Goal: Information Seeking & Learning: Compare options

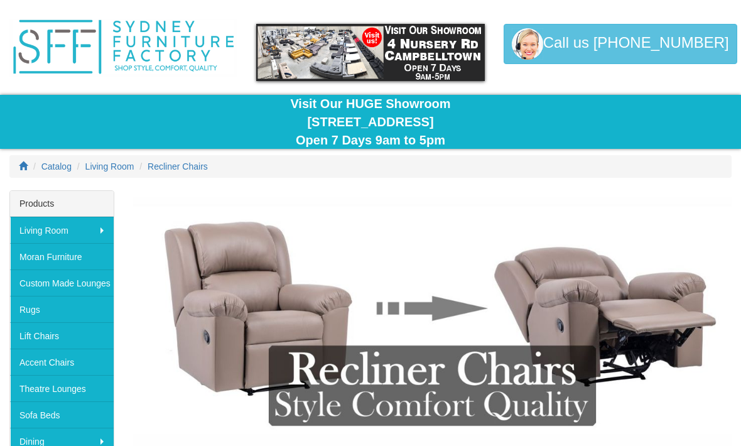
scroll to position [29, 0]
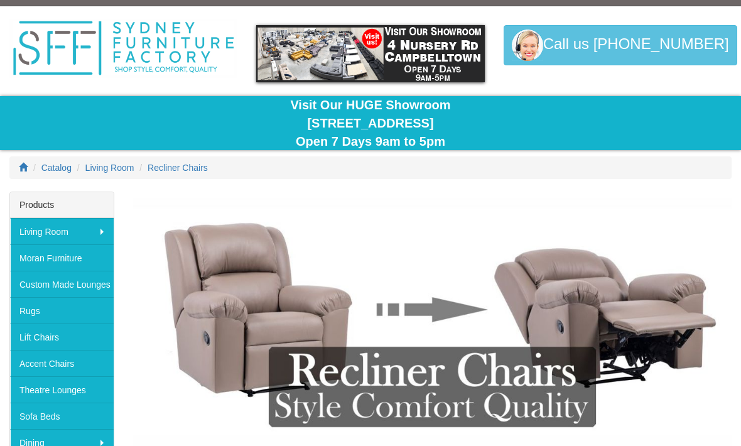
click at [111, 167] on span "Living Room" at bounding box center [109, 168] width 49 height 10
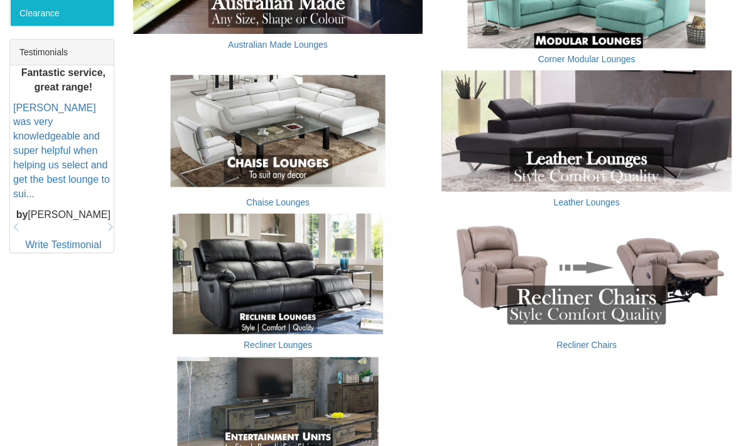
scroll to position [558, 0]
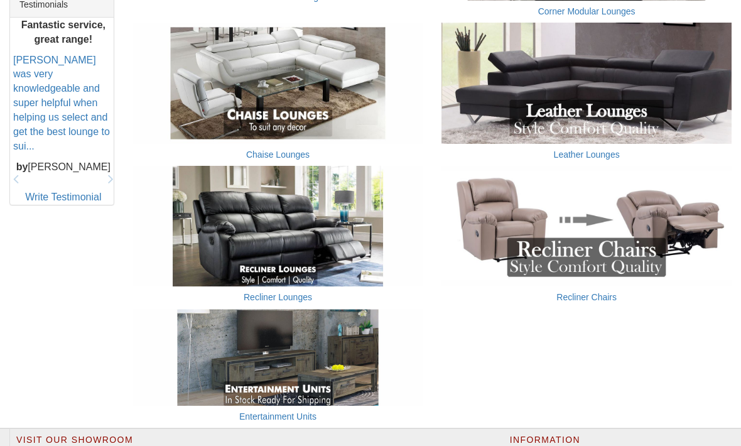
click at [262, 218] on img at bounding box center [278, 226] width 290 height 121
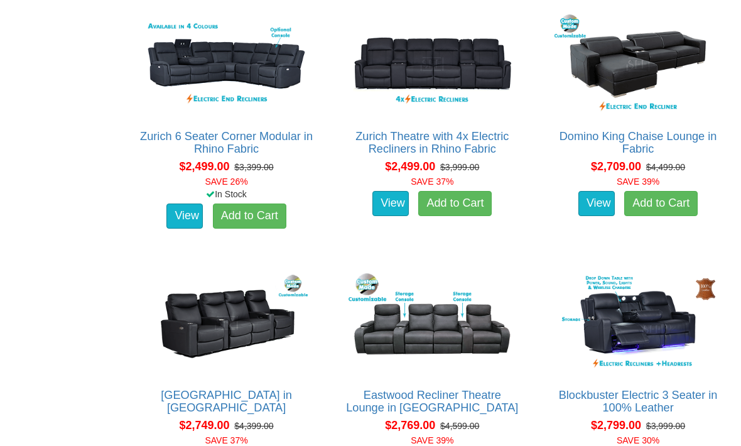
scroll to position [1570, 0]
click at [446, 314] on img at bounding box center [431, 323] width 173 height 106
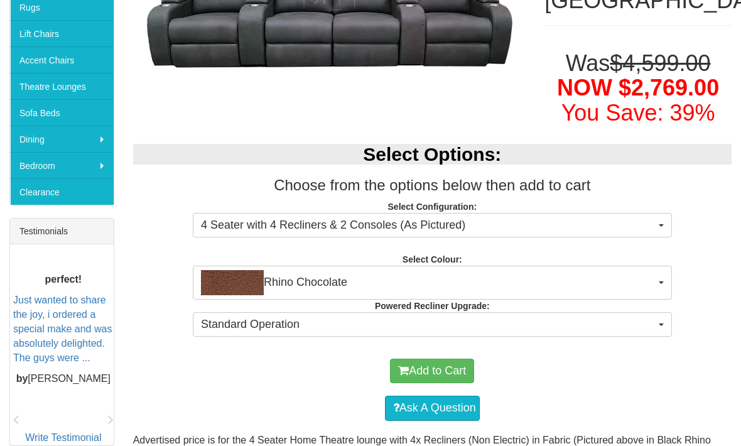
scroll to position [332, 0]
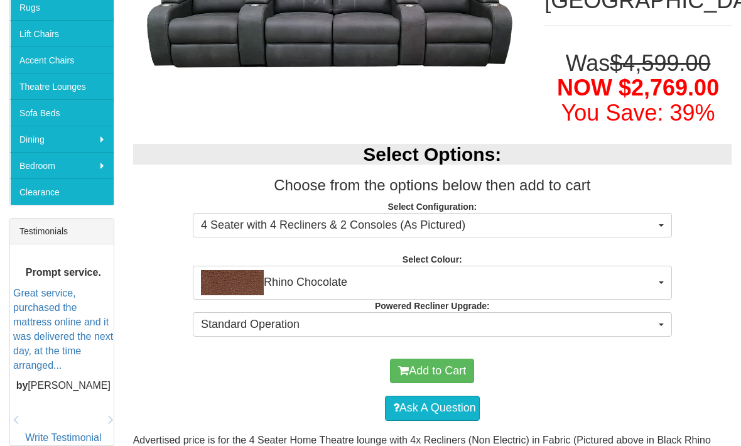
click at [652, 270] on span "Rhino Chocolate" at bounding box center [428, 282] width 454 height 25
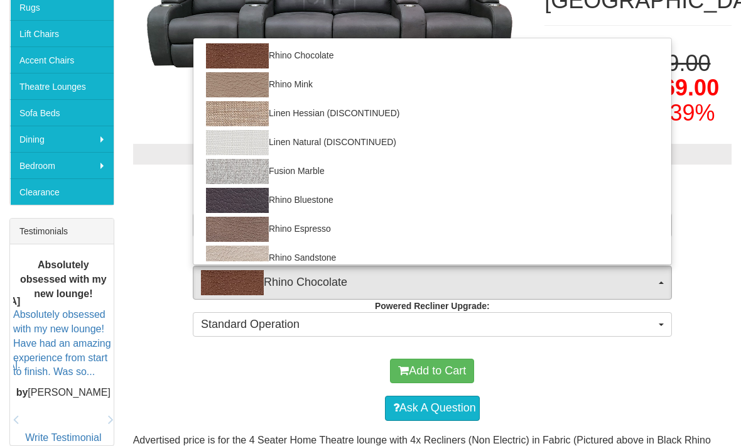
click at [684, 368] on div at bounding box center [370, 223] width 741 height 446
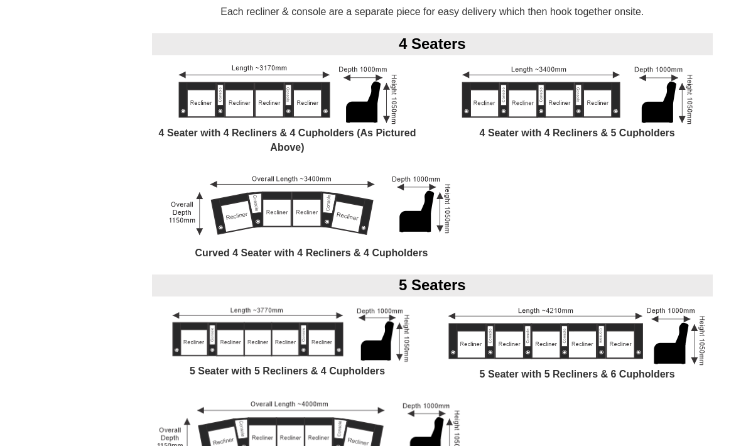
scroll to position [982, 0]
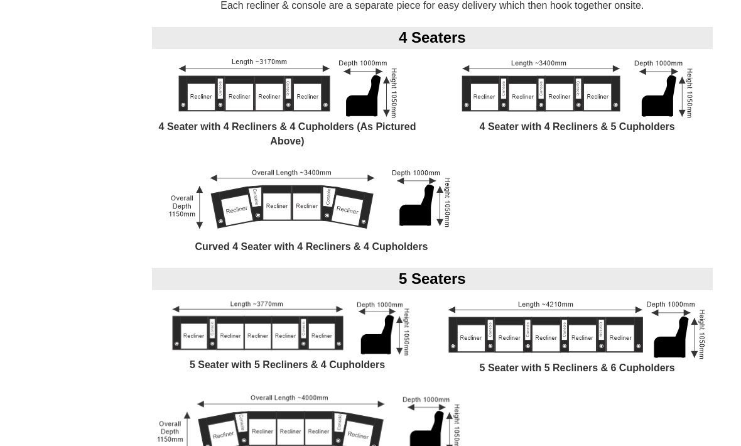
click at [576, 297] on img at bounding box center [576, 329] width 265 height 64
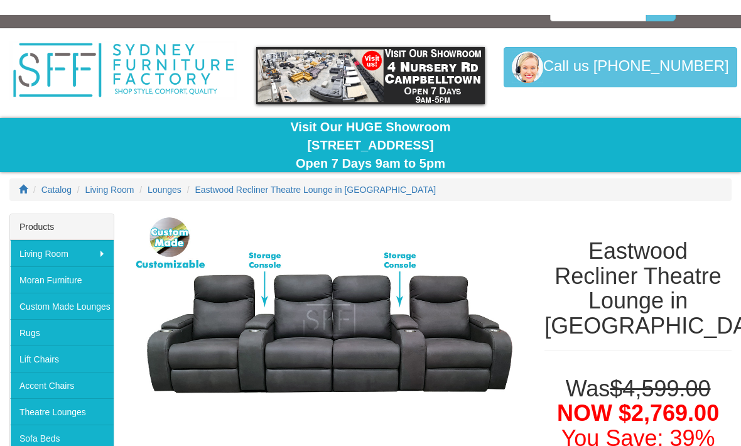
scroll to position [0, 0]
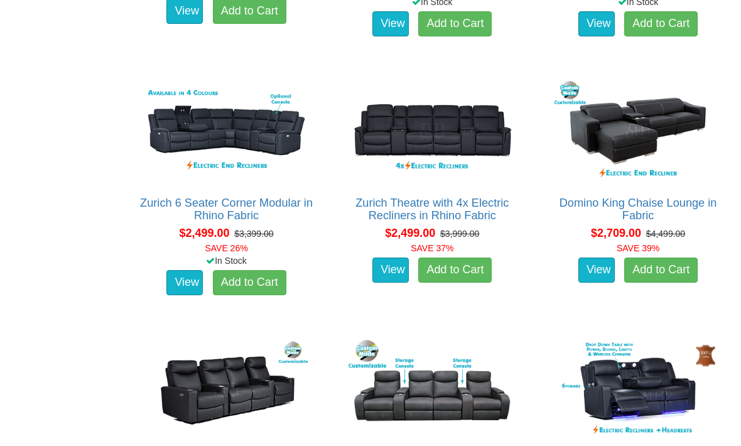
scroll to position [1376, 0]
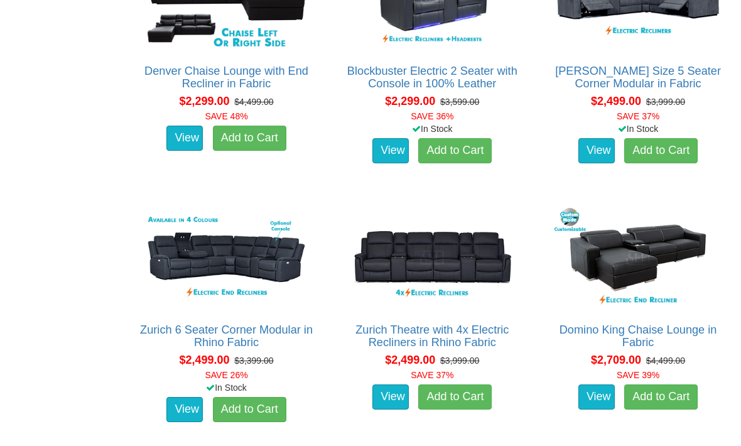
click at [460, 232] on img at bounding box center [431, 258] width 173 height 106
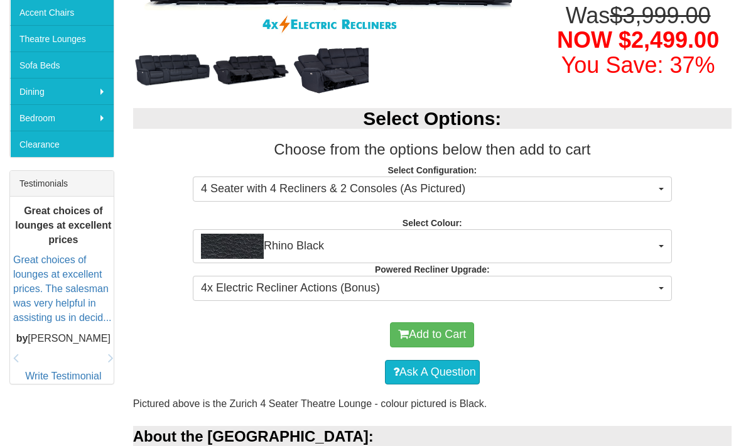
scroll to position [380, 0]
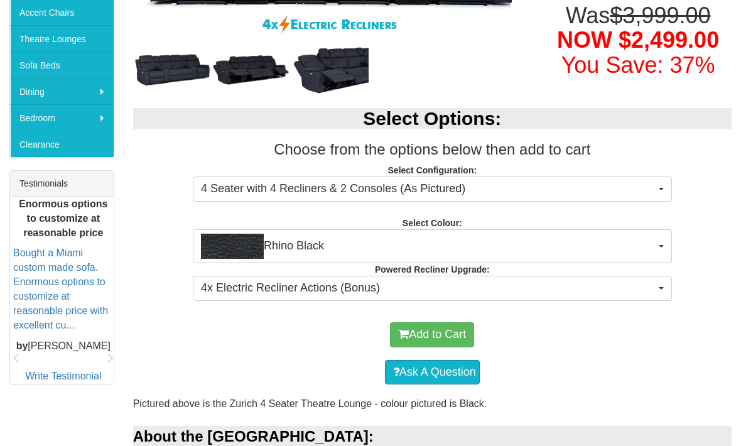
click at [655, 188] on button "4 Seater with 4 Recliners & 2 Consoles (As Pictured)" at bounding box center [432, 188] width 479 height 25
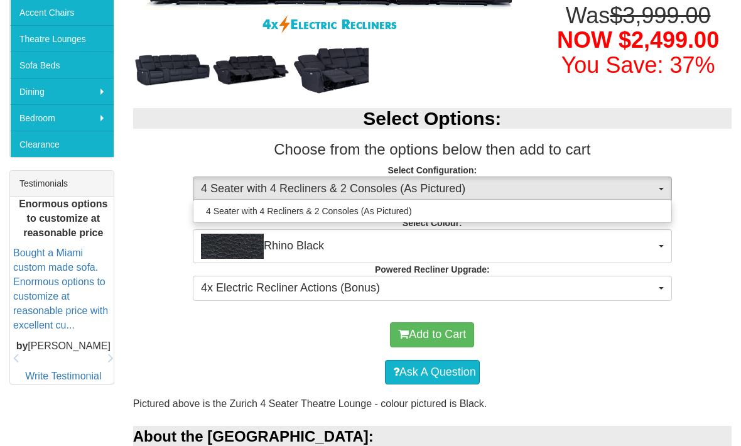
click at [706, 260] on div at bounding box center [370, 223] width 741 height 446
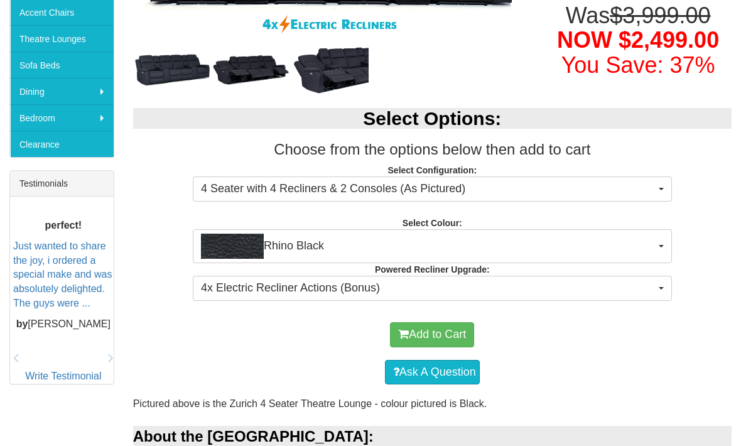
click at [649, 245] on span "Rhino Black" at bounding box center [428, 246] width 454 height 25
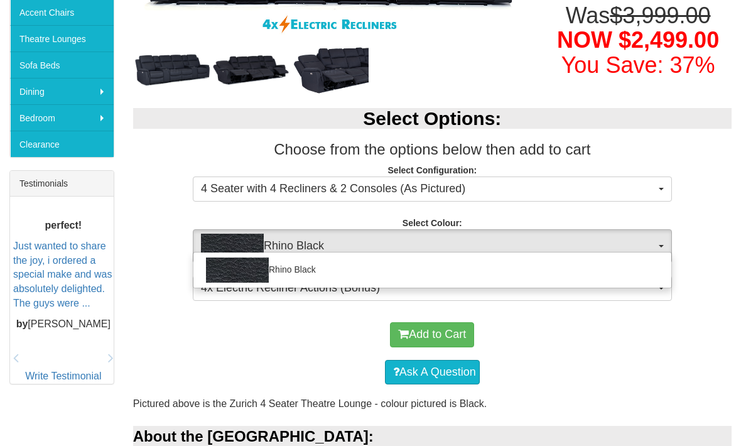
click at [708, 223] on div at bounding box center [370, 223] width 741 height 446
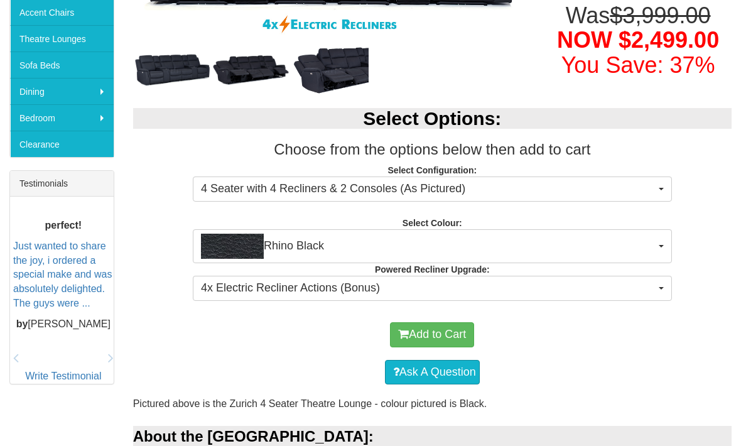
click at [706, 261] on div "Select Options: Choose from the options below then add to cart Select Configura…" at bounding box center [432, 202] width 617 height 214
click at [647, 249] on span "Rhino Black" at bounding box center [428, 246] width 454 height 25
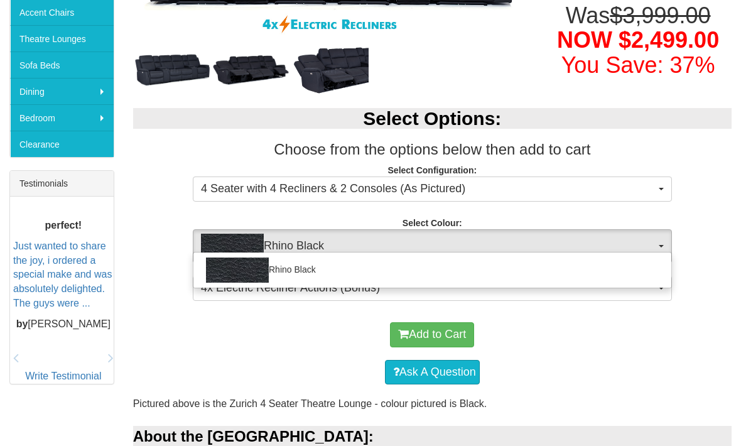
click at [707, 276] on div at bounding box center [370, 223] width 741 height 446
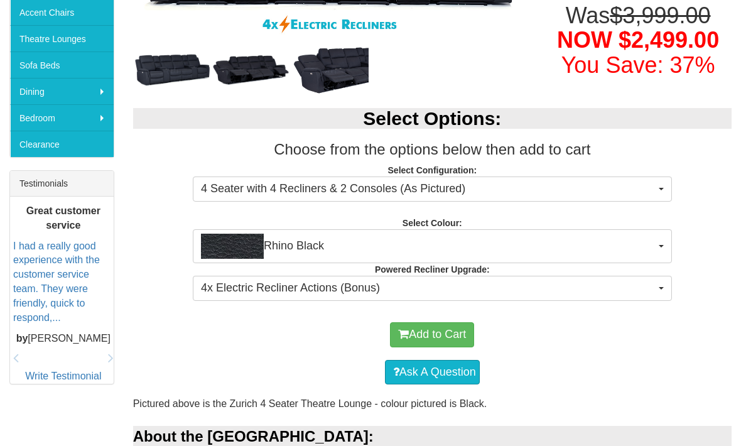
click at [655, 291] on button "4x Electric Recliner Actions (Bonus)" at bounding box center [432, 288] width 479 height 25
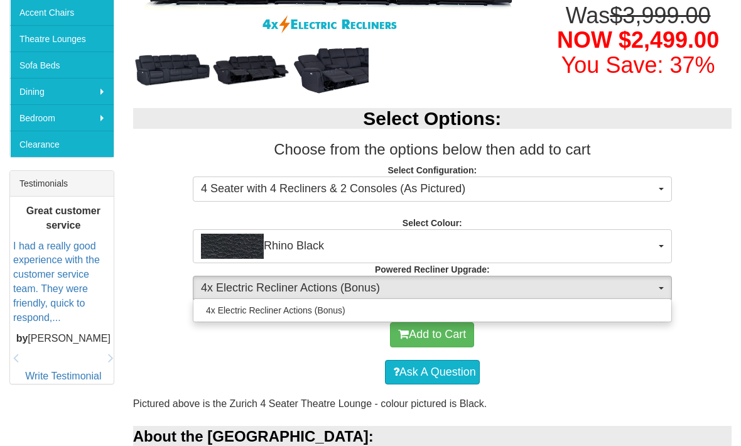
click at [692, 343] on div at bounding box center [370, 223] width 741 height 446
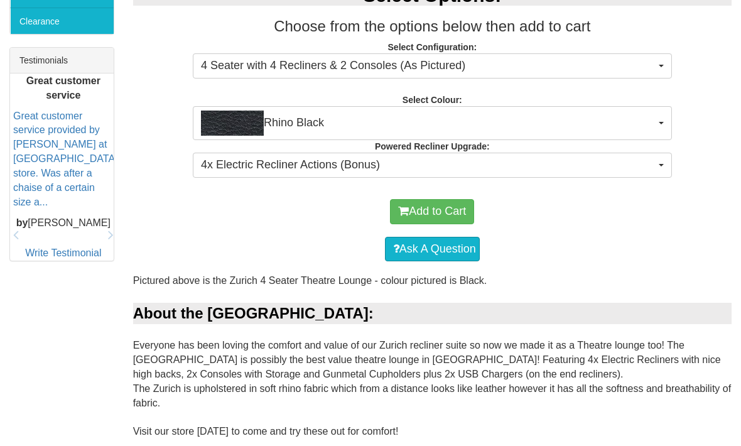
scroll to position [473, 0]
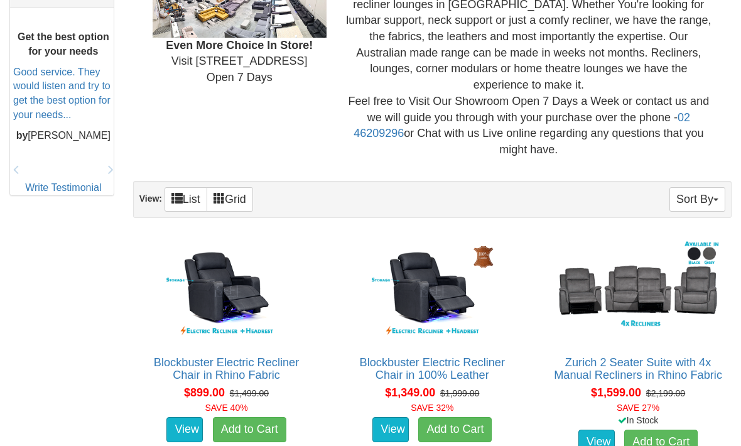
scroll to position [566, 0]
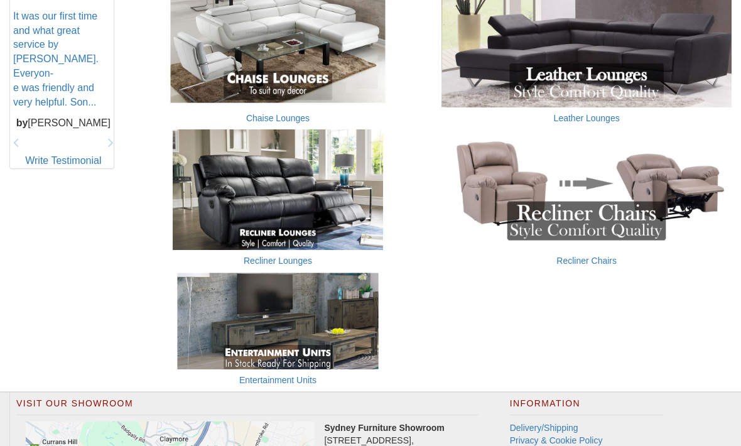
scroll to position [595, 0]
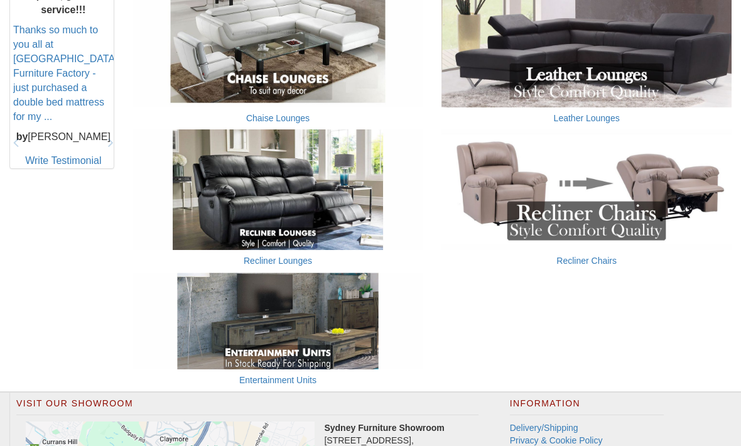
click at [737, 257] on div "Recliner Chairs" at bounding box center [586, 200] width 309 height 143
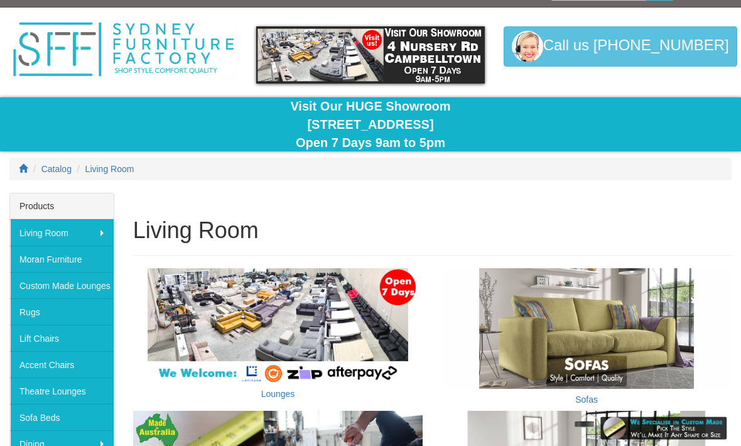
scroll to position [0, 0]
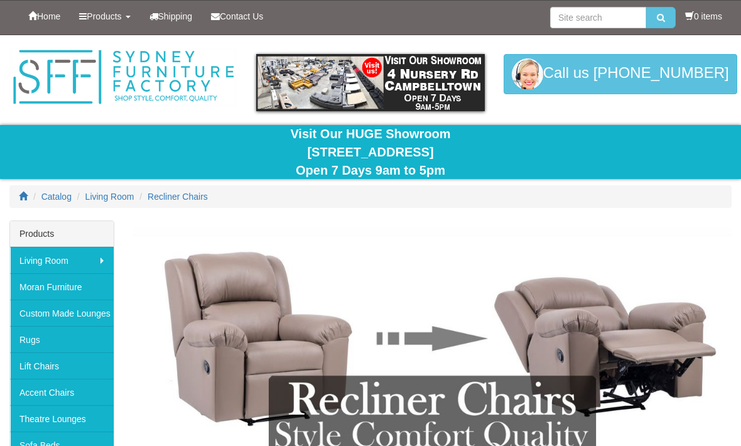
scroll to position [70, 0]
